Goal: Task Accomplishment & Management: Complete application form

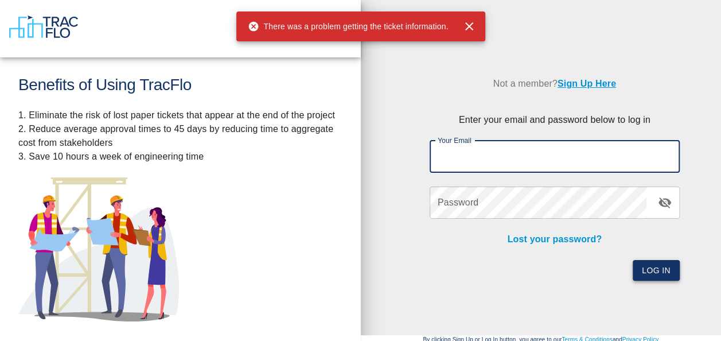
type input "[PERSON_NAME][EMAIL_ADDRESS][PERSON_NAME][DOMAIN_NAME]"
click at [658, 272] on button "Log In" at bounding box center [655, 270] width 47 height 21
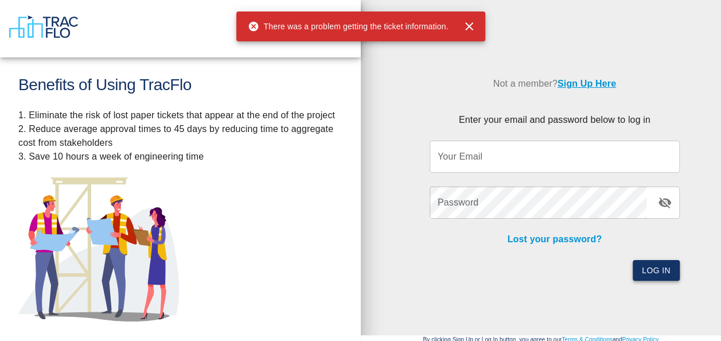
click at [658, 271] on button "Log In" at bounding box center [655, 270] width 47 height 21
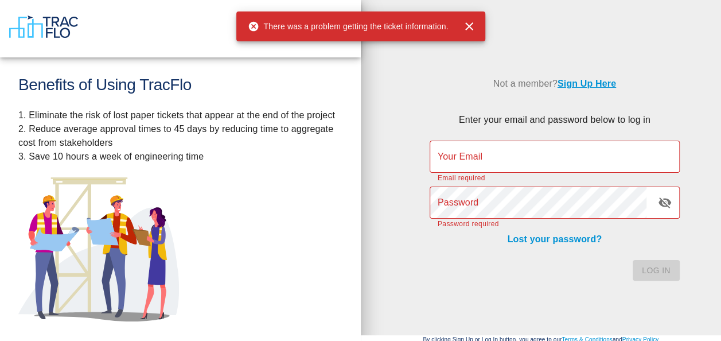
click at [654, 266] on div "Log In" at bounding box center [548, 263] width 264 height 35
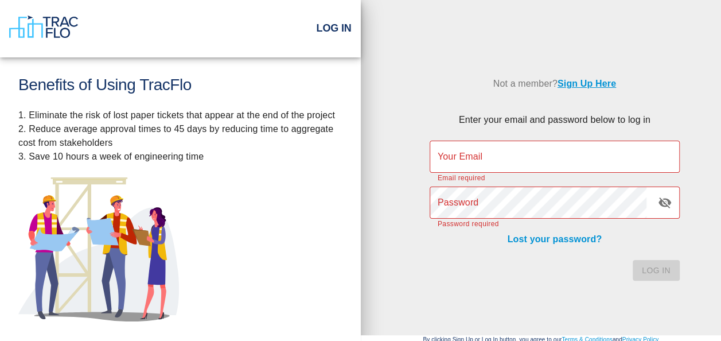
click at [457, 157] on input "Your Email" at bounding box center [554, 156] width 250 height 32
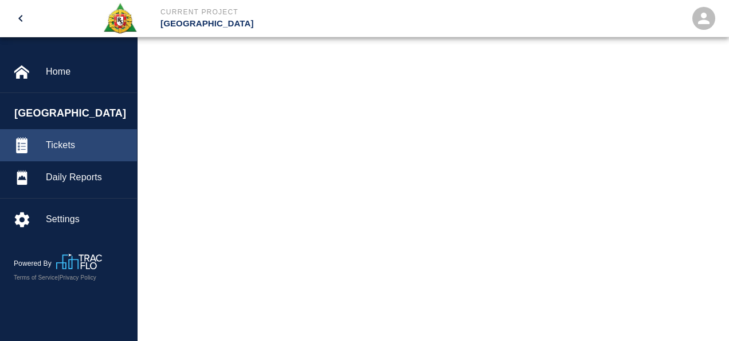
click at [58, 143] on span "Tickets" at bounding box center [87, 145] width 82 height 14
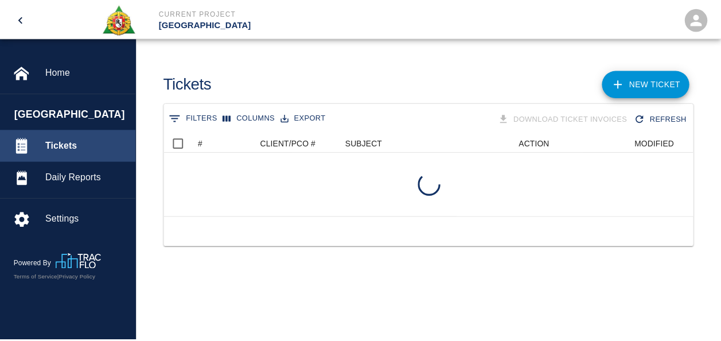
scroll to position [83, 527]
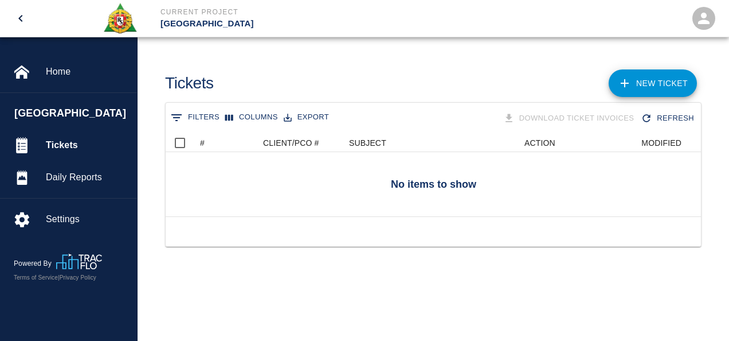
click at [368, 242] on div at bounding box center [434, 231] width 536 height 30
click at [356, 205] on div at bounding box center [475, 184] width 619 height 64
click at [398, 174] on div at bounding box center [475, 184] width 619 height 64
click at [459, 126] on div "Download Ticket Invoices Refresh" at bounding box center [565, 118] width 265 height 20
drag, startPoint x: 399, startPoint y: 322, endPoint x: 374, endPoint y: 294, distance: 38.2
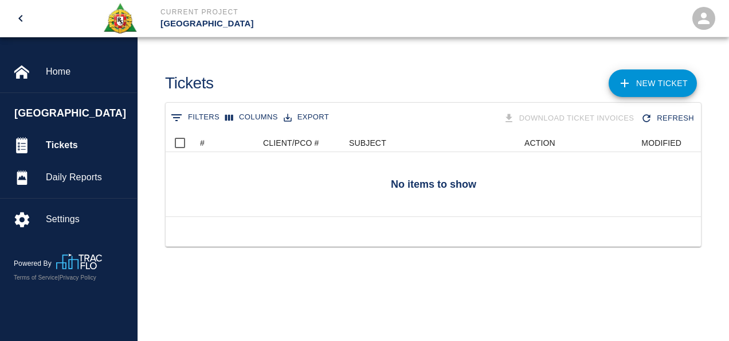
click at [378, 298] on main "Tickets NEW TICKET 0 Filters Columns Export Download Ticket Invoices Refresh No…" at bounding box center [434, 170] width 592 height 341
click at [663, 75] on link "NEW TICKET" at bounding box center [653, 83] width 88 height 28
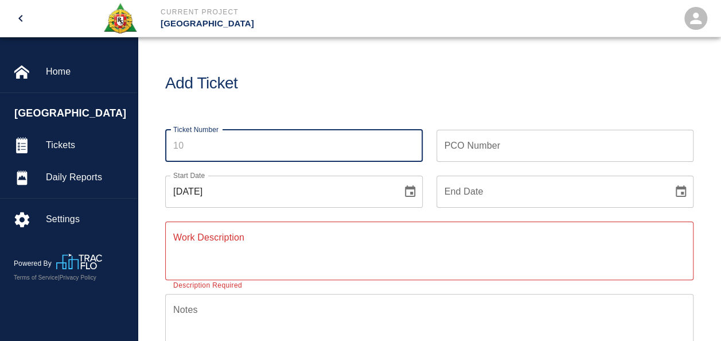
click at [181, 146] on input "Ticket Number" at bounding box center [293, 146] width 257 height 32
click at [188, 146] on input "Ticket Number" at bounding box center [293, 146] width 257 height 32
click at [204, 152] on input "Ticket Number" at bounding box center [293, 146] width 257 height 32
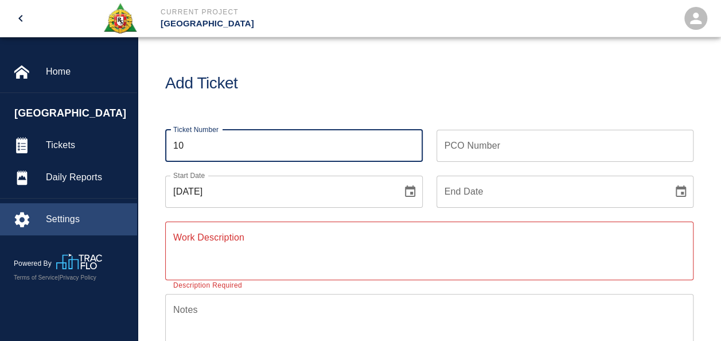
type input "10"
click at [58, 218] on span "Settings" at bounding box center [87, 219] width 82 height 14
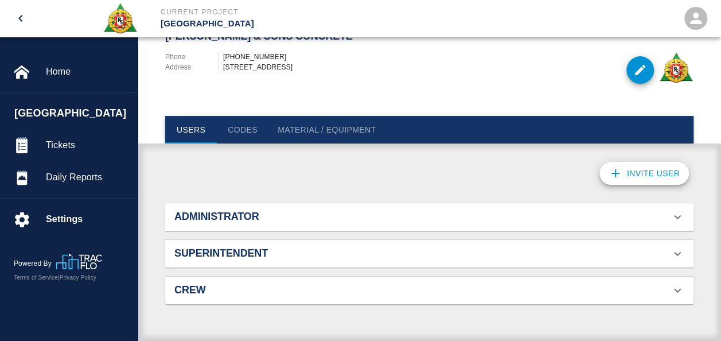
scroll to position [84, 0]
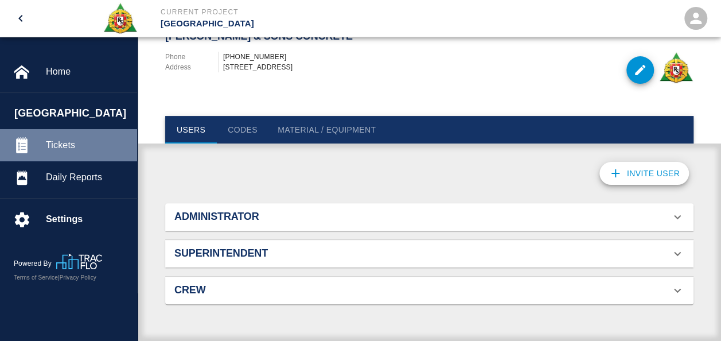
click at [59, 145] on span "Tickets" at bounding box center [87, 145] width 82 height 14
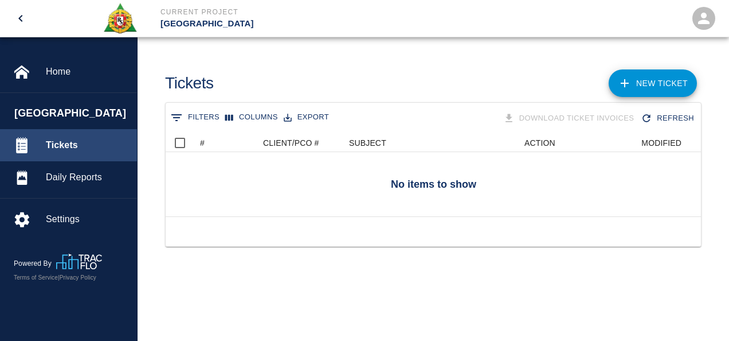
scroll to position [83, 527]
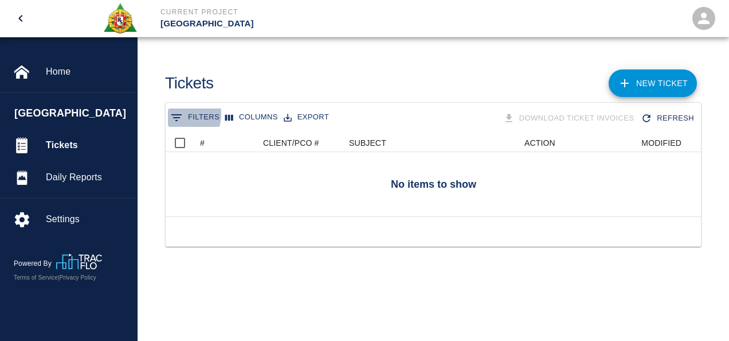
click at [177, 113] on icon "Show filters" at bounding box center [177, 118] width 14 height 14
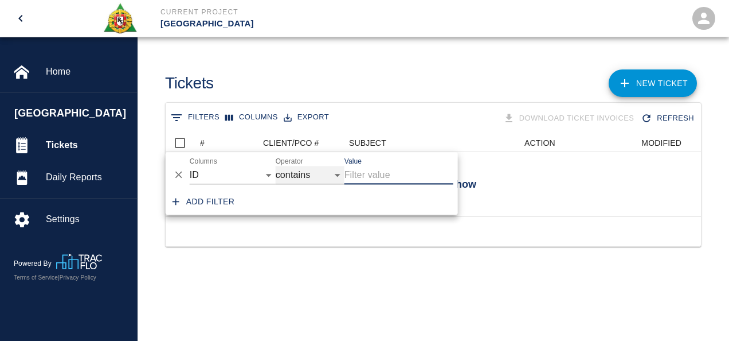
click at [339, 175] on select "contains equals starts with ends with is empty is not empty is any of" at bounding box center [310, 175] width 69 height 18
click at [276, 166] on select "contains equals starts with ends with is empty is not empty is any of" at bounding box center [310, 175] width 69 height 18
select select "isAnyOf"
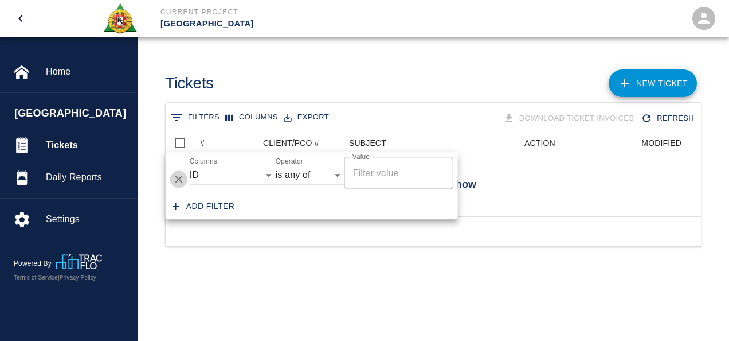
click at [177, 181] on icon "Delete" at bounding box center [178, 179] width 11 height 11
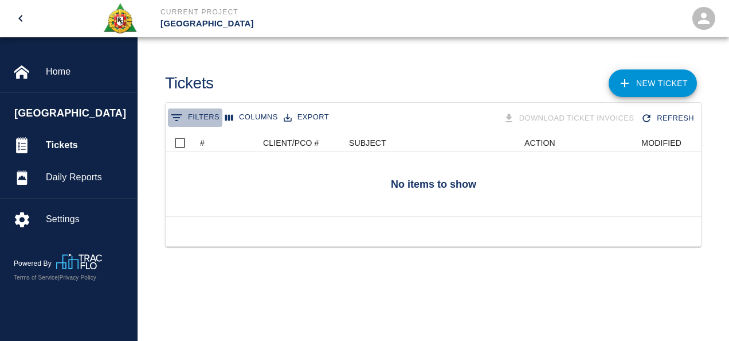
click at [197, 114] on button "0 Filters" at bounding box center [195, 117] width 54 height 18
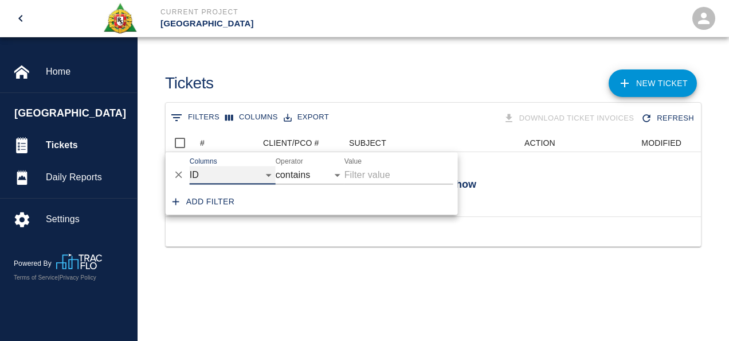
click at [270, 173] on select "ID # CLIENT/PCO # SUBJECT DESCRIPTION ACTION WORK MODIFIED CREATED CODES" at bounding box center [233, 175] width 86 height 18
click at [190, 166] on select "ID # CLIENT/PCO # SUBJECT DESCRIPTION ACTION WORK MODIFIED CREATED CODES" at bounding box center [233, 175] width 86 height 18
select select "date_start"
click at [269, 175] on select "ID # CLIENT/PCO # SUBJECT DESCRIPTION ACTION WORK MODIFIED CREATED CODES" at bounding box center [233, 175] width 86 height 18
click at [261, 246] on div at bounding box center [434, 231] width 536 height 30
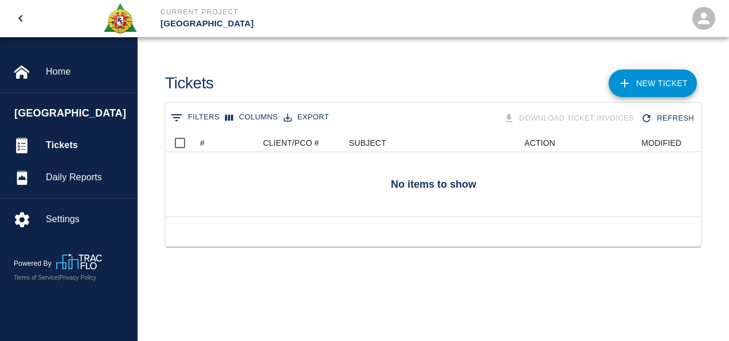
click at [173, 112] on icon "Show filters" at bounding box center [177, 118] width 14 height 14
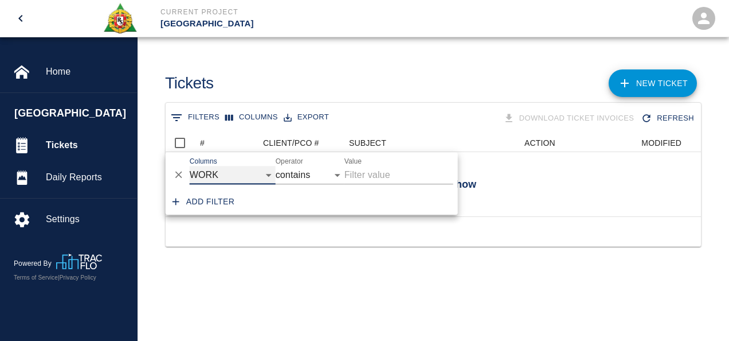
click at [266, 174] on select "ID # CLIENT/PCO # SUBJECT DESCRIPTION ACTION WORK MODIFIED CREATED CODES" at bounding box center [233, 175] width 86 height 18
click at [190, 166] on select "ID # CLIENT/PCO # SUBJECT DESCRIPTION ACTION WORK MODIFIED CREATED CODES" at bounding box center [233, 175] width 86 height 18
select select "number"
select select "="
click at [269, 174] on select "ID # CLIENT/PCO # SUBJECT DESCRIPTION ACTION WORK MODIFIED CREATED CODES" at bounding box center [233, 175] width 86 height 18
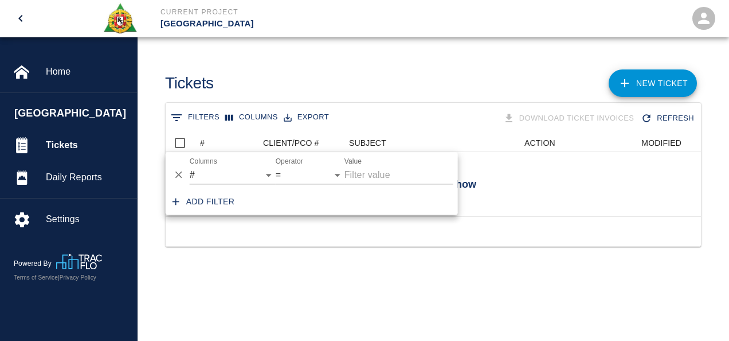
click at [201, 328] on main "Tickets NEW TICKET 0 Filters Columns Export Download Ticket Invoices Refresh No…" at bounding box center [434, 170] width 592 height 341
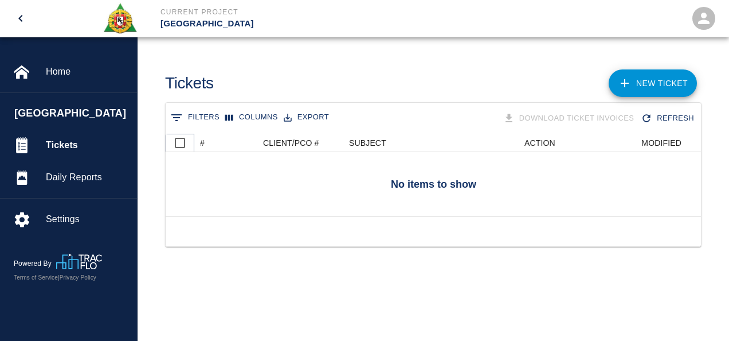
click at [180, 140] on input "Select all rows" at bounding box center [180, 143] width 24 height 24
checkbox input "false"
click at [174, 117] on icon "Show filters" at bounding box center [176, 117] width 10 height 7
select select "number"
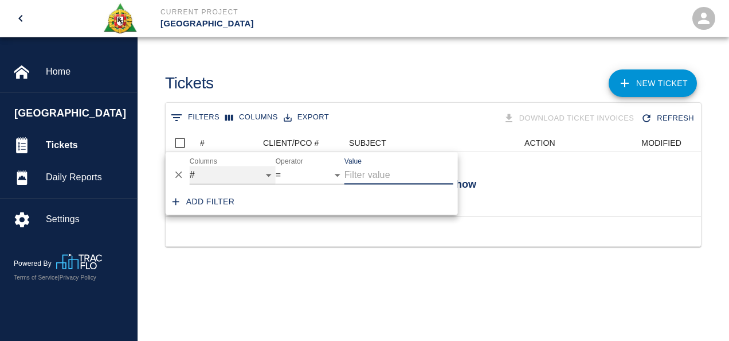
click at [268, 173] on select "ID # CLIENT/PCO # SUBJECT DESCRIPTION ACTION WORK MODIFIED CREATED CODES" at bounding box center [233, 175] width 86 height 18
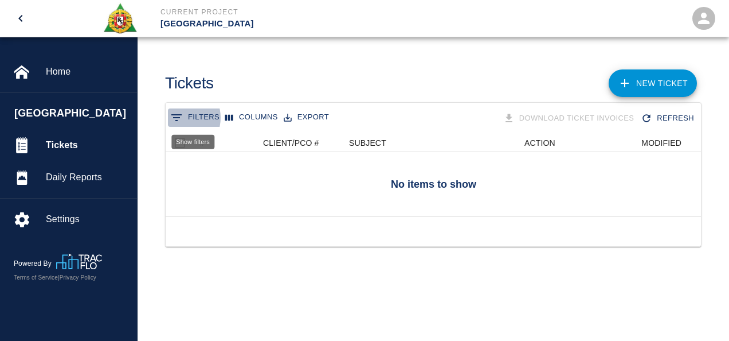
click at [179, 117] on icon "Show filters" at bounding box center [176, 117] width 10 height 7
select select "number"
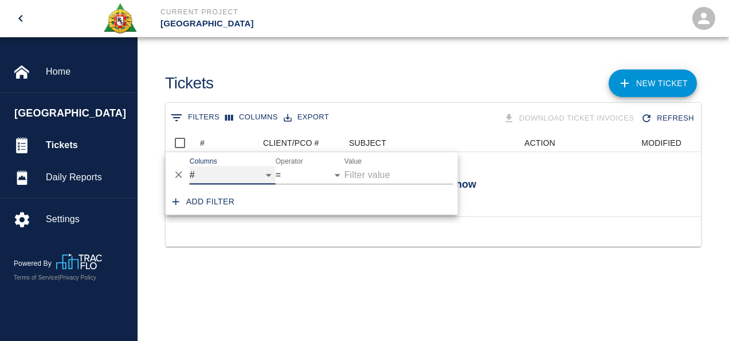
click at [268, 175] on select "ID # CLIENT/PCO # SUBJECT DESCRIPTION ACTION WORK MODIFIED CREATED CODES" at bounding box center [233, 175] width 86 height 18
click at [177, 176] on icon "Delete" at bounding box center [178, 174] width 7 height 7
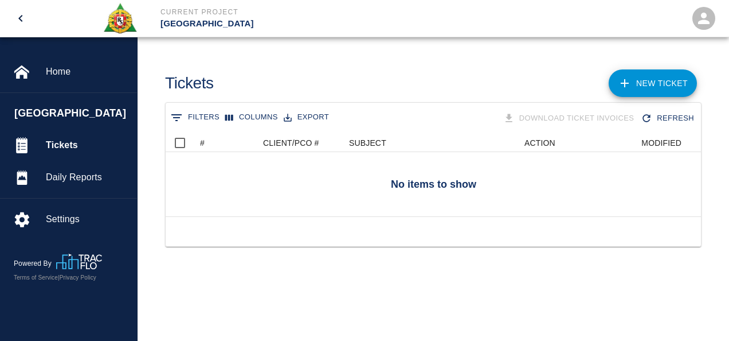
click at [178, 172] on div at bounding box center [475, 184] width 619 height 64
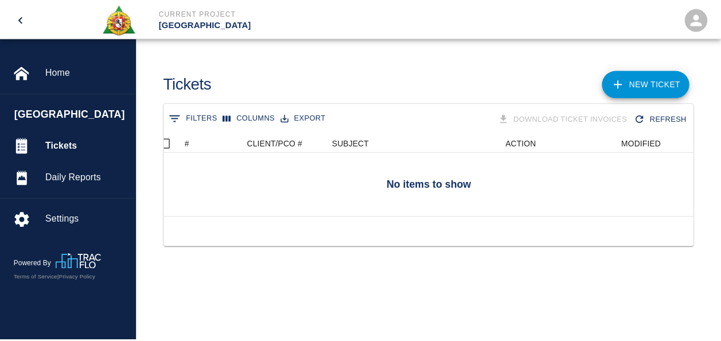
scroll to position [0, 0]
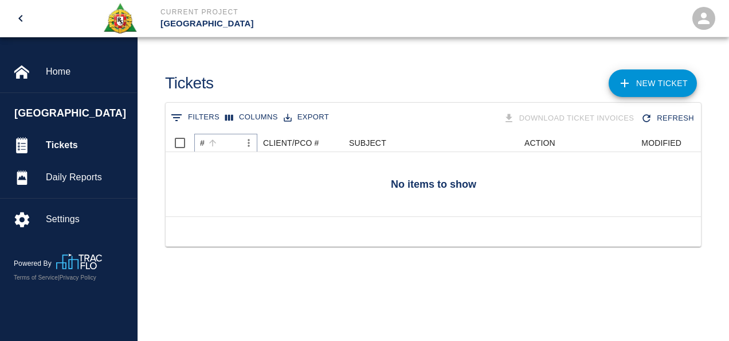
click at [248, 143] on icon "Menu" at bounding box center [248, 142] width 11 height 11
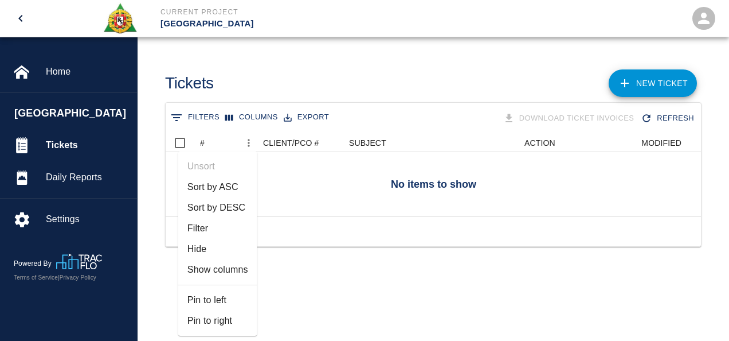
click at [244, 202] on ul "Unsort Sort by ASC Sort by DESC Filter Hide Show columns Pin to left Pin to rig…" at bounding box center [217, 243] width 79 height 184
click at [198, 248] on li "Hide" at bounding box center [217, 249] width 79 height 21
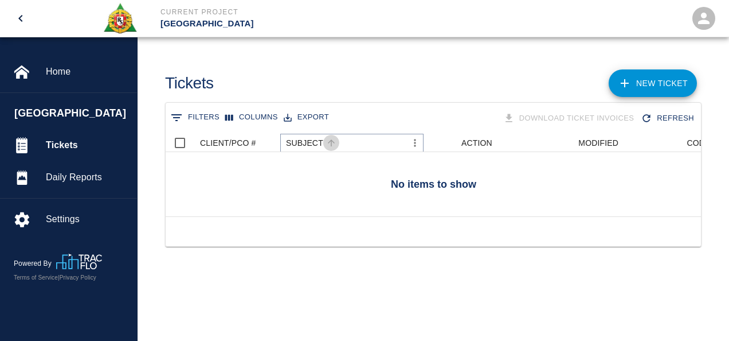
click at [330, 142] on icon "Sort" at bounding box center [331, 142] width 7 height 7
click at [414, 142] on icon "Menu" at bounding box center [415, 142] width 2 height 7
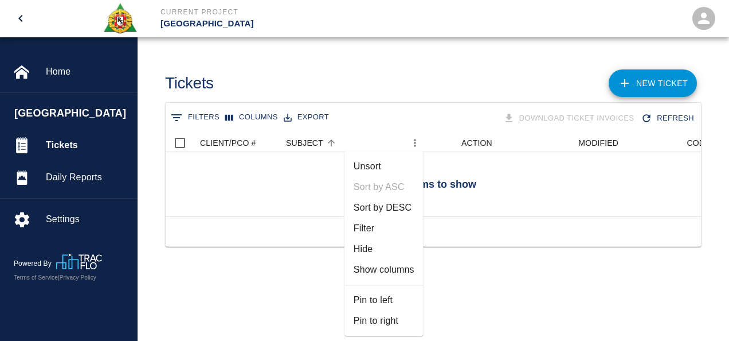
click at [276, 259] on div "0 Filters Columns Export Download Ticket Invoices Refresh No items to show CLIE…" at bounding box center [434, 188] width 592 height 173
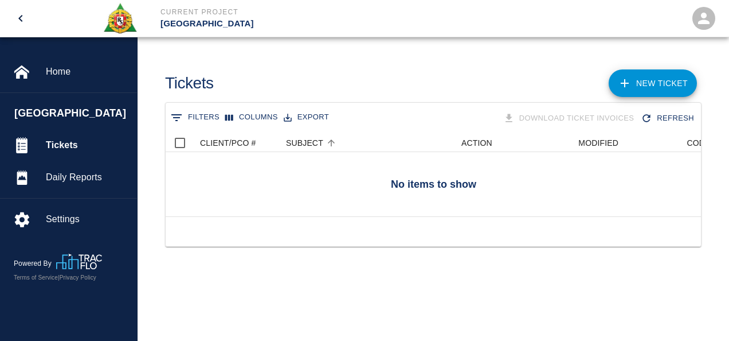
click at [661, 79] on link "NEW TICKET" at bounding box center [653, 83] width 88 height 28
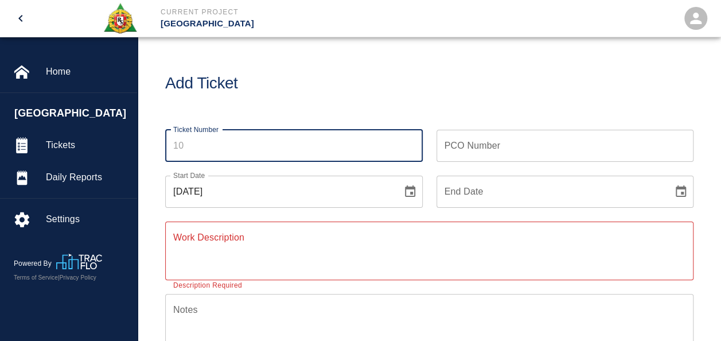
click at [182, 146] on input "Ticket Number" at bounding box center [293, 146] width 257 height 32
type input "10"
